Goal: Task Accomplishment & Management: Complete application form

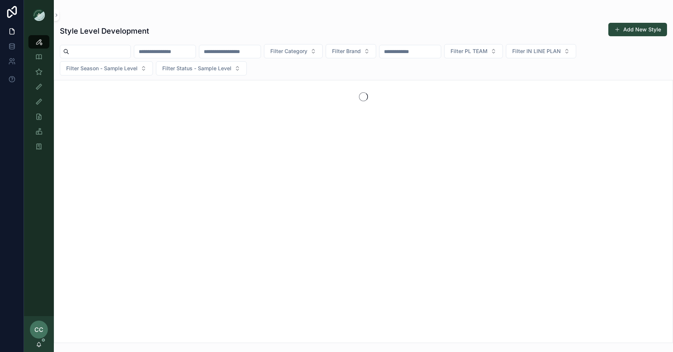
click at [95, 49] on input "scrollable content" at bounding box center [99, 51] width 61 height 10
click at [40, 77] on div "Sample (MPN) View" at bounding box center [39, 72] width 12 height 12
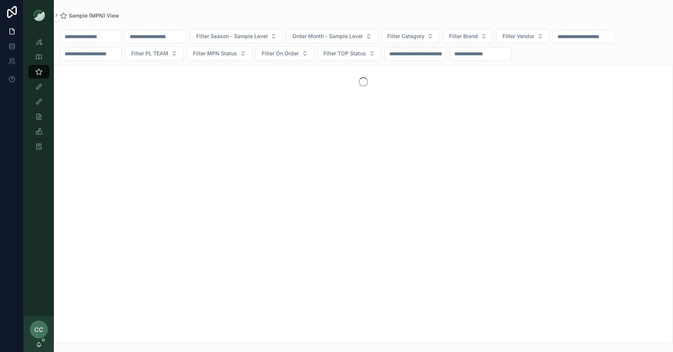
click at [87, 37] on input "scrollable content" at bounding box center [90, 36] width 61 height 10
type input "**********"
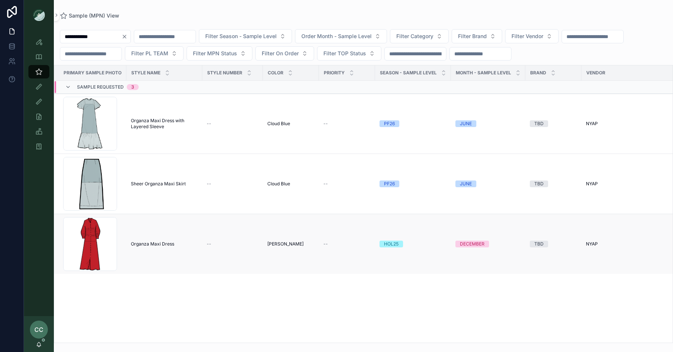
click at [149, 244] on span "Organza Maxi Dress" at bounding box center [152, 244] width 43 height 6
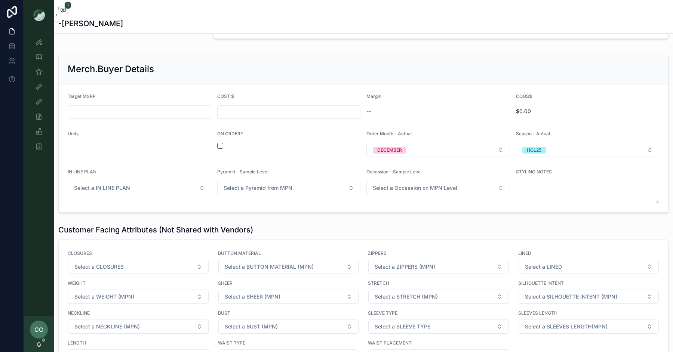
scroll to position [683, 0]
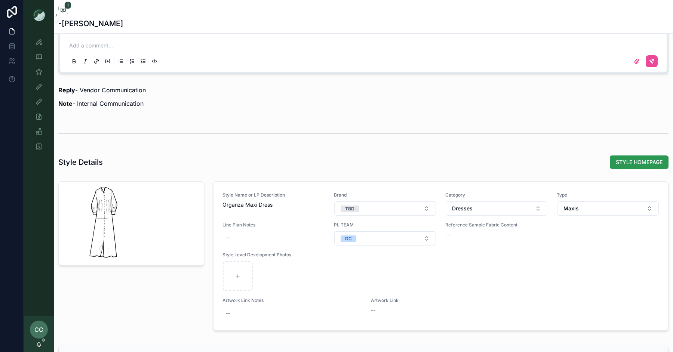
click at [624, 160] on span "STYLE HOMEPAGE" at bounding box center [639, 162] width 47 height 7
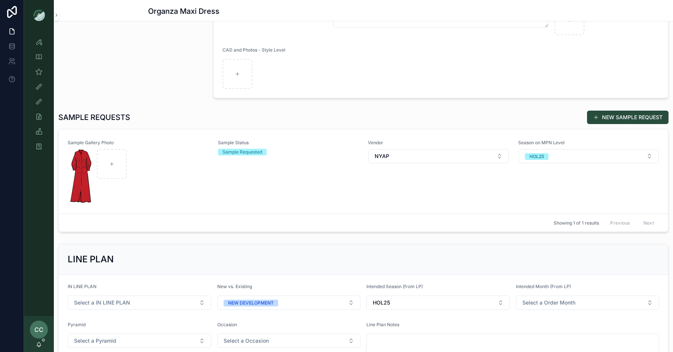
scroll to position [157, 0]
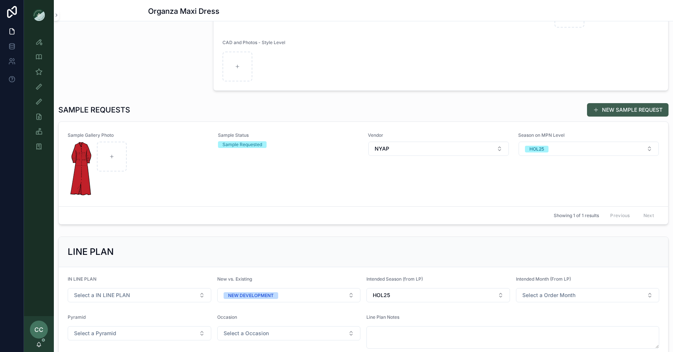
click at [600, 109] on button "NEW SAMPLE REQUEST" at bounding box center [628, 109] width 82 height 13
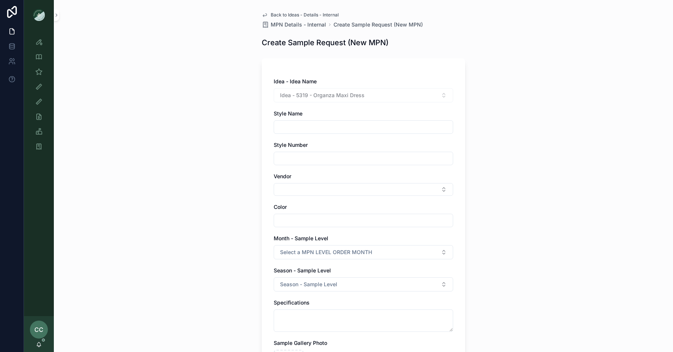
click at [322, 128] on input "scrollable content" at bounding box center [363, 127] width 179 height 10
click at [295, 161] on input "scrollable content" at bounding box center [363, 158] width 179 height 10
click at [467, 124] on div "**********" at bounding box center [363, 280] width 215 height 561
click at [351, 126] on input "**********" at bounding box center [363, 127] width 179 height 10
type input "**********"
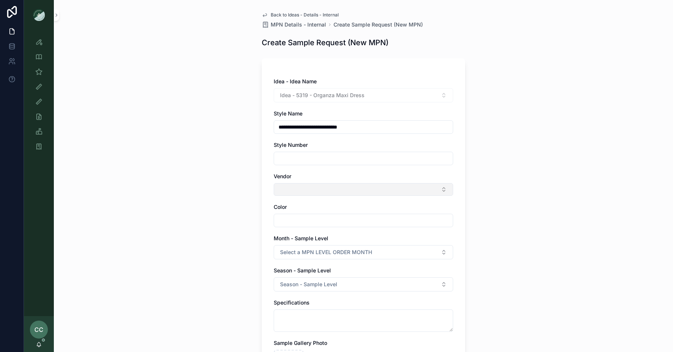
click at [322, 191] on button "Select Button" at bounding box center [364, 189] width 180 height 13
type input "****"
click at [308, 221] on div "NYAP" at bounding box center [364, 218] width 176 height 12
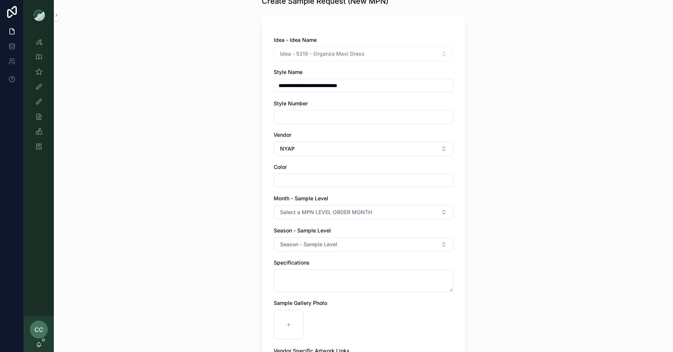
scroll to position [46, 0]
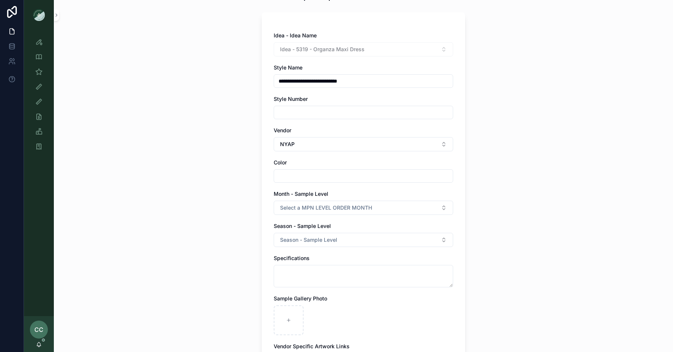
click at [330, 174] on input "scrollable content" at bounding box center [363, 176] width 179 height 10
type input "*********"
click at [317, 208] on span "Select a MPN LEVEL ORDER MONTH" at bounding box center [326, 207] width 92 height 7
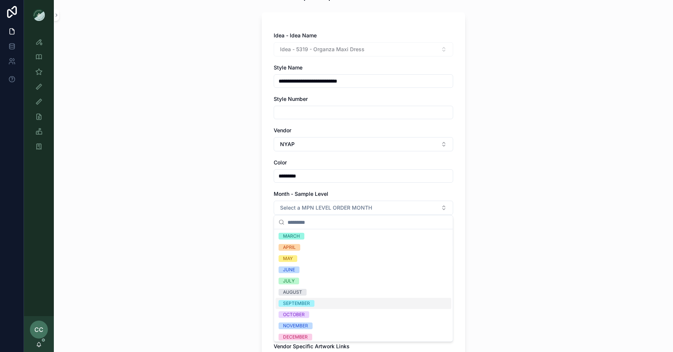
scroll to position [25, 0]
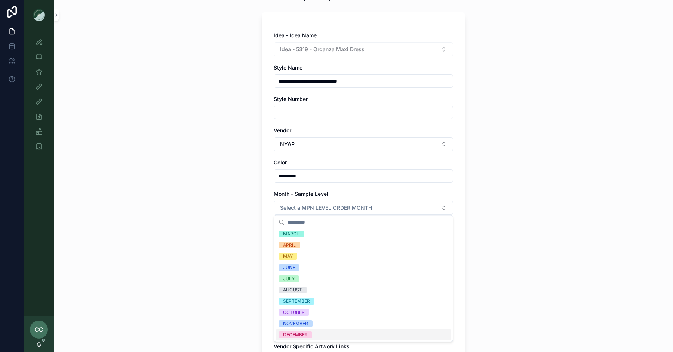
click at [304, 335] on div "DECEMBER" at bounding box center [295, 335] width 25 height 7
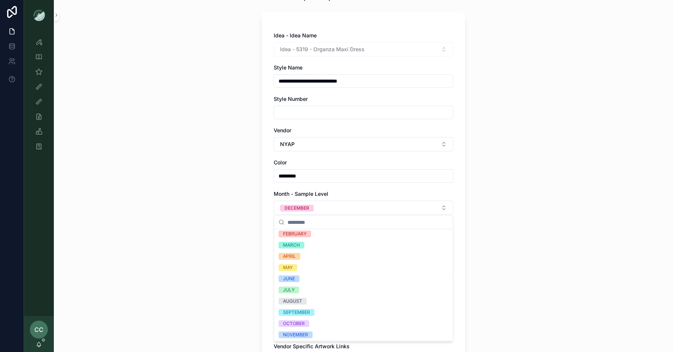
scroll to position [36, 0]
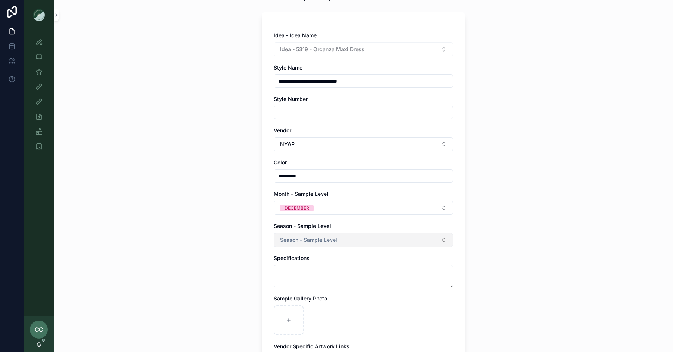
click at [319, 236] on span "Season - Sample Level" at bounding box center [308, 239] width 57 height 7
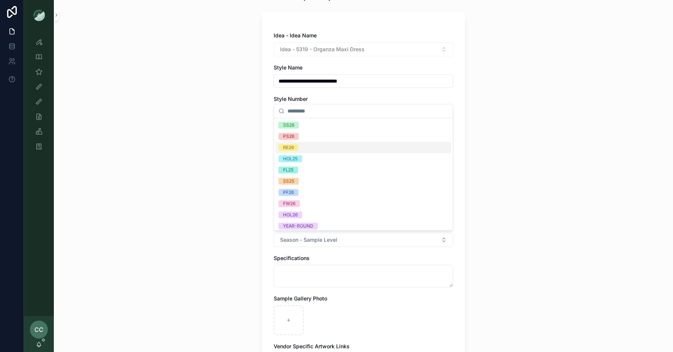
click at [301, 144] on div "RE26" at bounding box center [364, 147] width 176 height 11
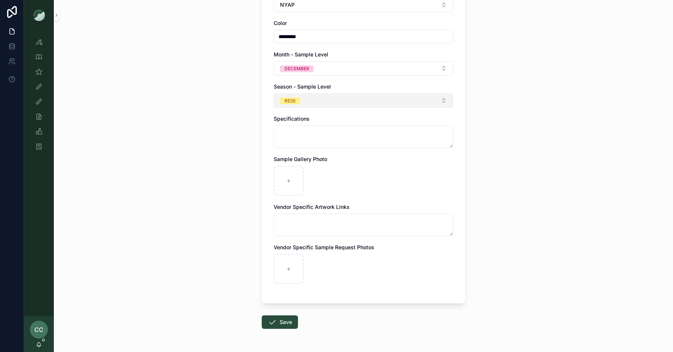
scroll to position [188, 0]
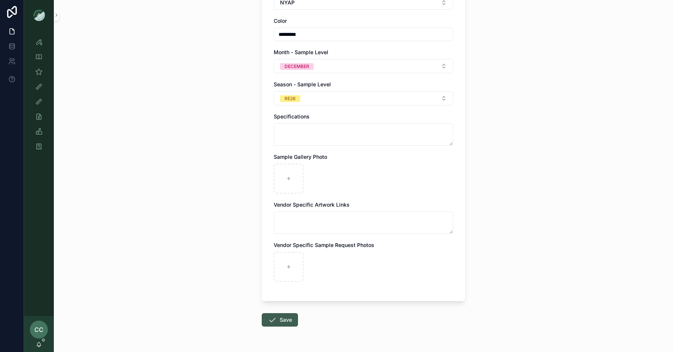
click at [281, 324] on button "Save" at bounding box center [280, 319] width 36 height 13
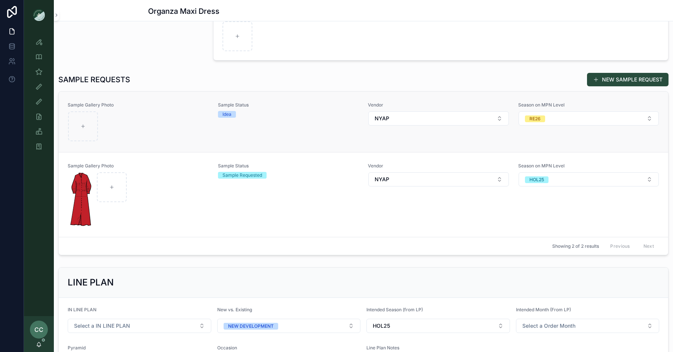
click at [279, 123] on div "Sample Status Idea" at bounding box center [288, 122] width 141 height 40
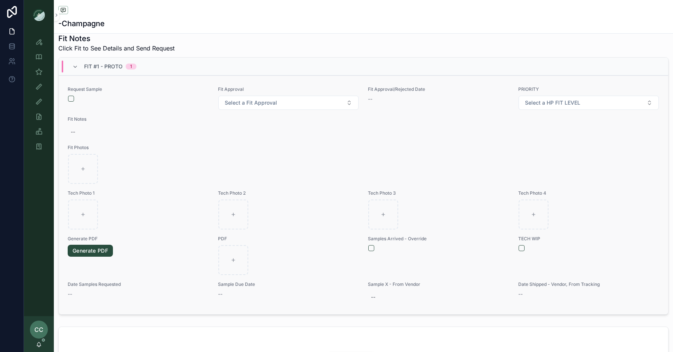
scroll to position [280, 0]
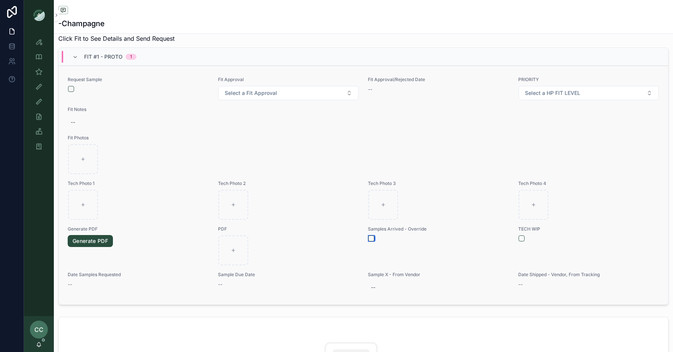
click at [369, 236] on button "scrollable content" at bounding box center [371, 239] width 6 height 6
click at [373, 237] on button "scrollable content" at bounding box center [371, 239] width 6 height 6
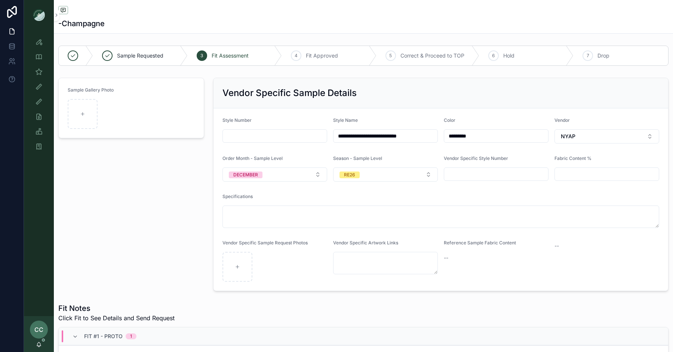
click at [156, 175] on div "Sample Gallery Photo" at bounding box center [131, 185] width 155 height 220
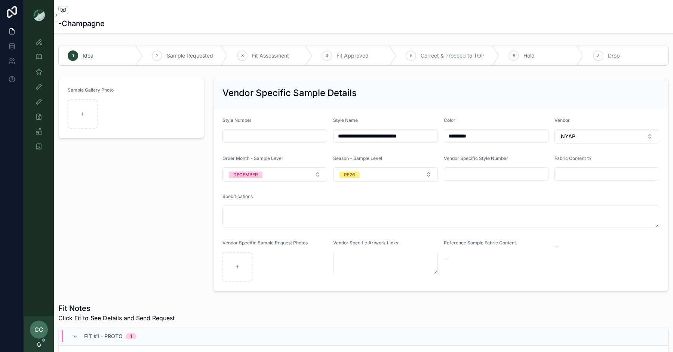
scroll to position [1, 0]
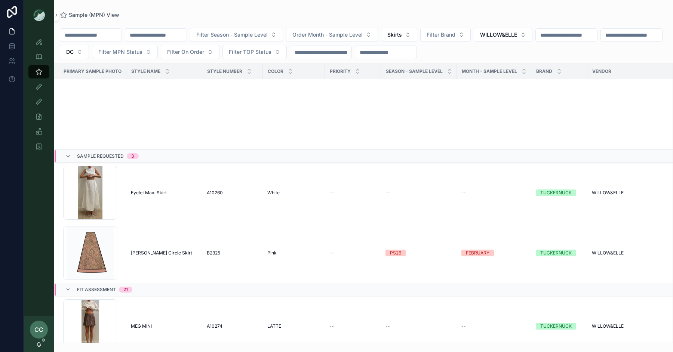
scroll to position [655, 10]
